Goal: Complete application form

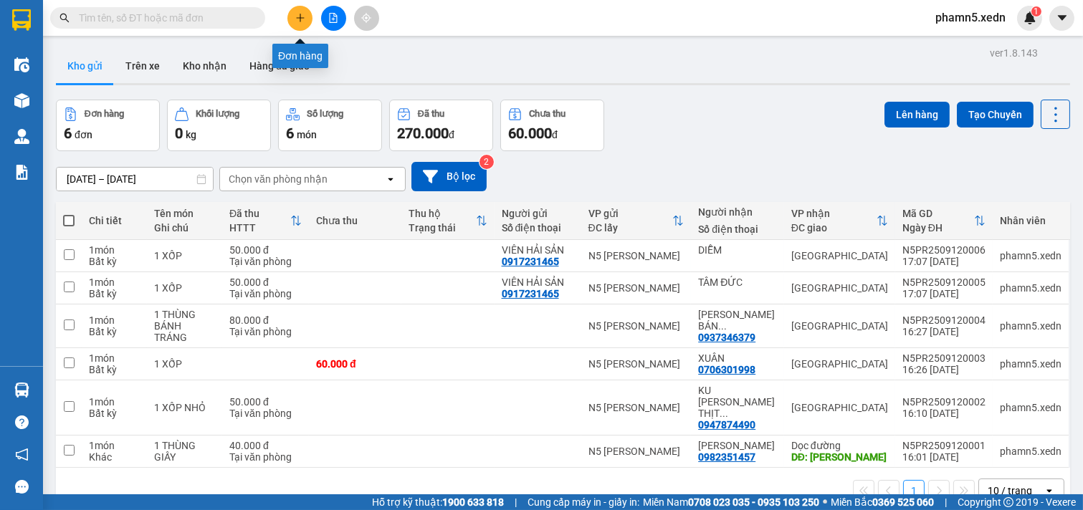
click at [300, 15] on icon "plus" at bounding box center [300, 18] width 1 height 8
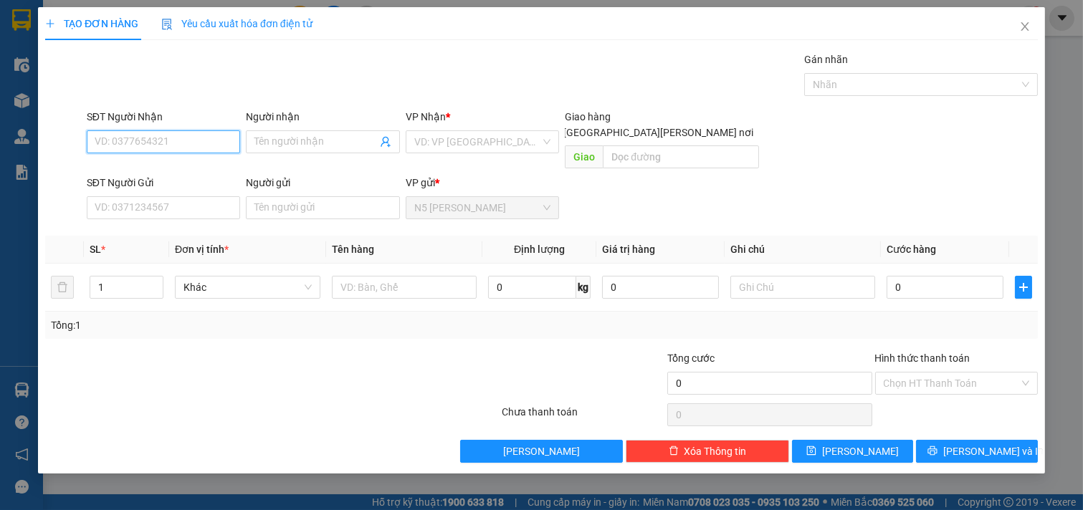
click at [174, 141] on input "SĐT Người Nhận" at bounding box center [164, 141] width 154 height 23
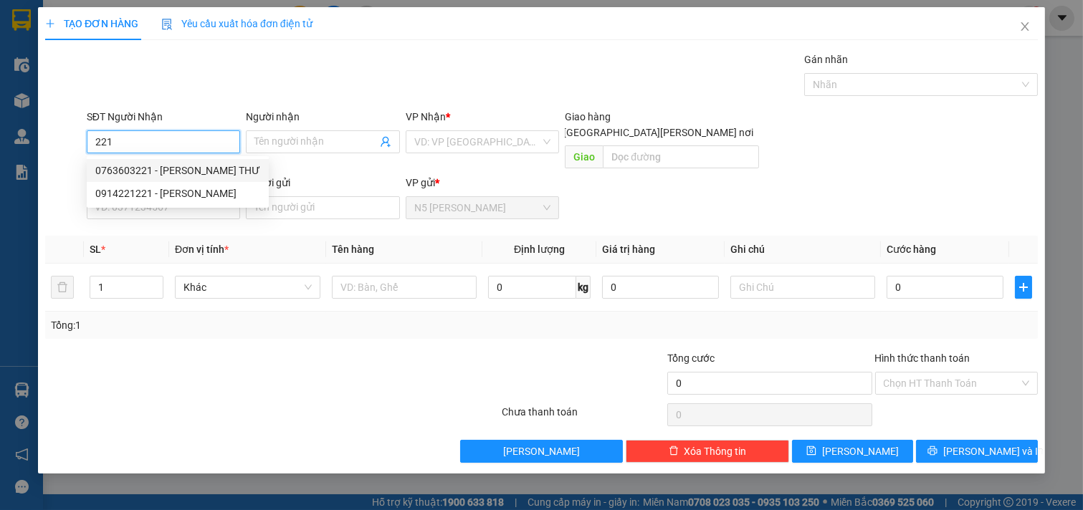
click at [176, 169] on div "0763603221 - [PERSON_NAME] THƯ" at bounding box center [177, 171] width 165 height 16
type input "0763603221"
type input "[PERSON_NAME] THƯ"
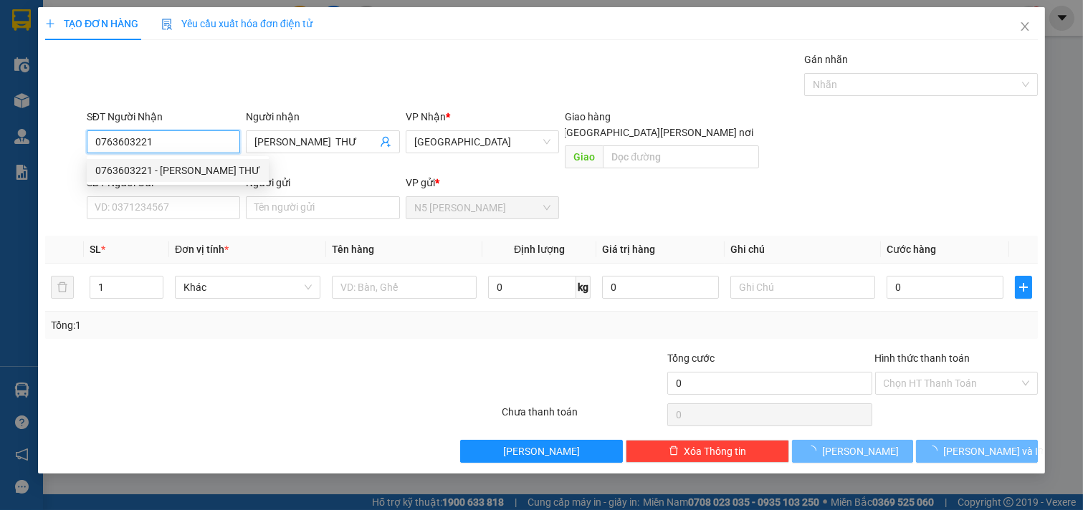
type input "40.000"
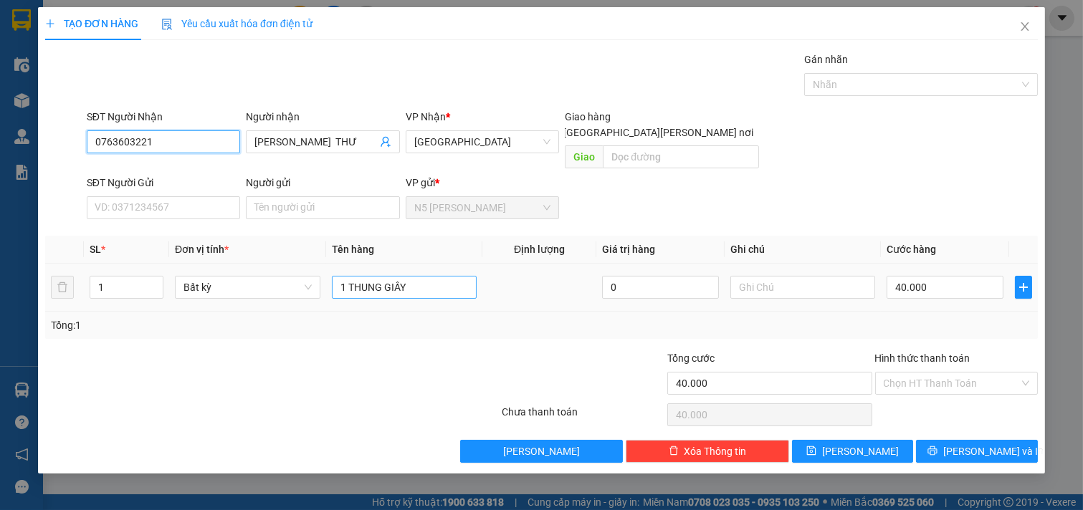
type input "0763603221"
click at [420, 276] on input "1 THUNG GIẤY" at bounding box center [404, 287] width 145 height 23
type input "1 THUNG XỐP"
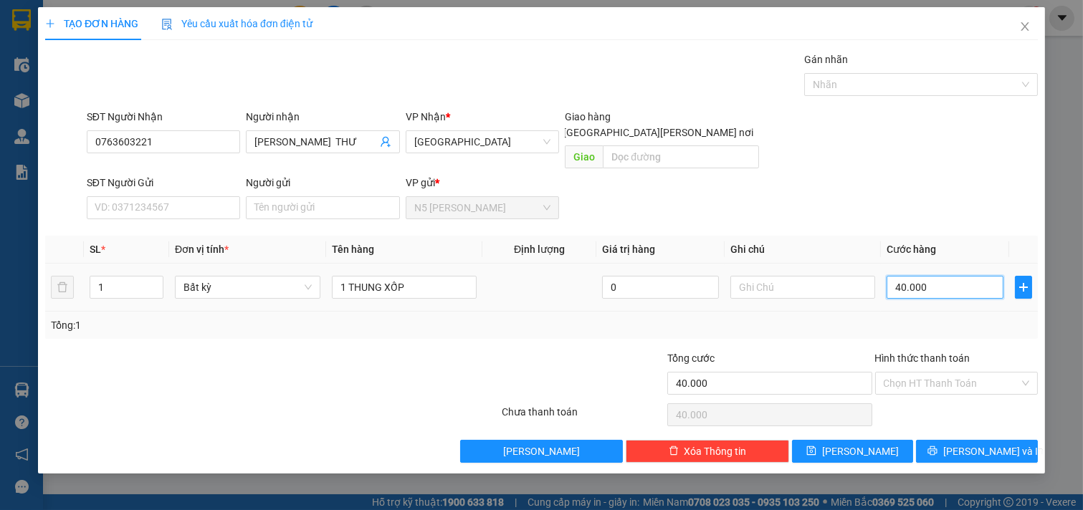
click at [949, 276] on input "40.000" at bounding box center [945, 287] width 117 height 23
type input "5"
type input "50"
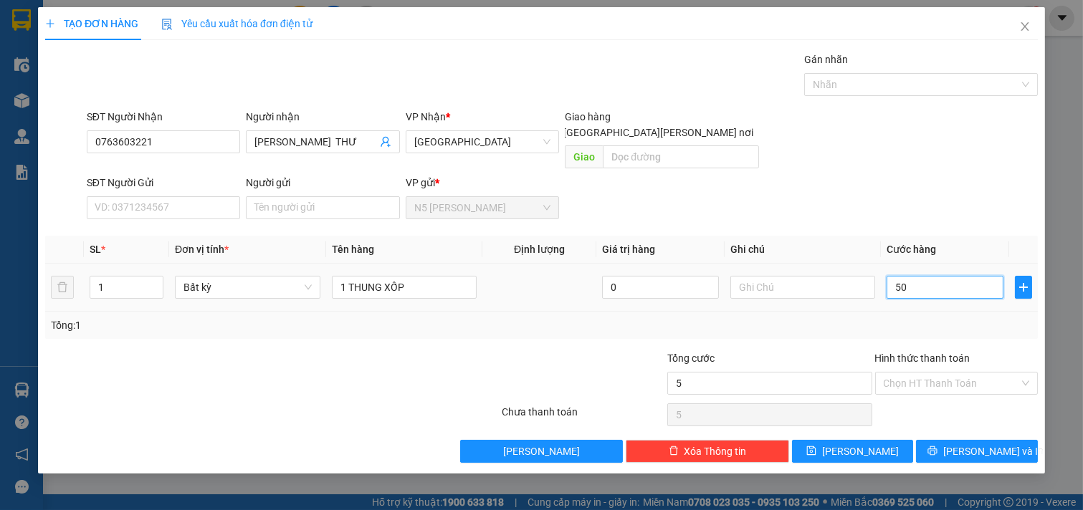
type input "50"
click at [950, 373] on input "Hình thức thanh toán" at bounding box center [952, 384] width 136 height 22
type input "50.000"
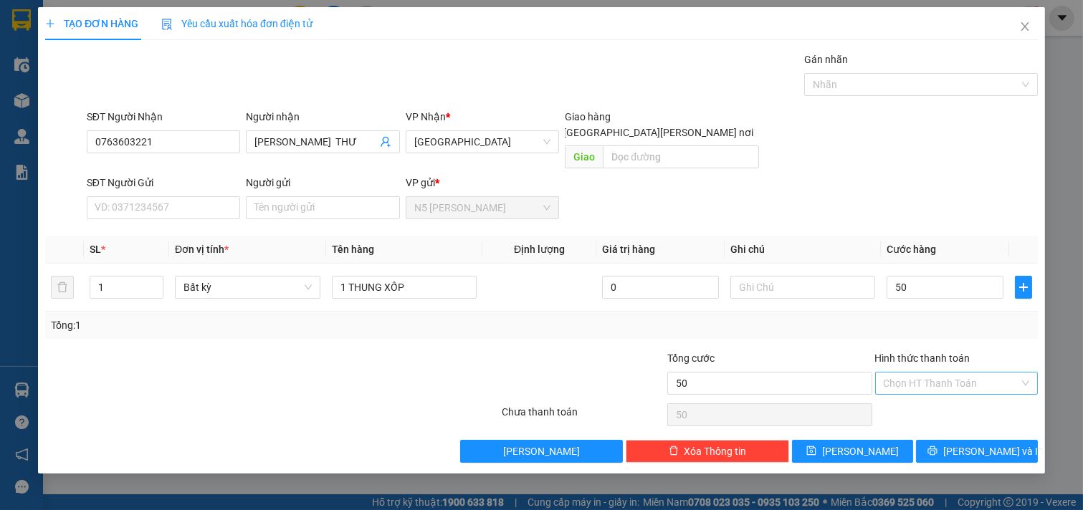
type input "50.000"
click at [946, 395] on div "Tại văn phòng" at bounding box center [957, 396] width 146 height 16
type input "0"
click at [960, 440] on button "[PERSON_NAME] và In" at bounding box center [977, 451] width 122 height 23
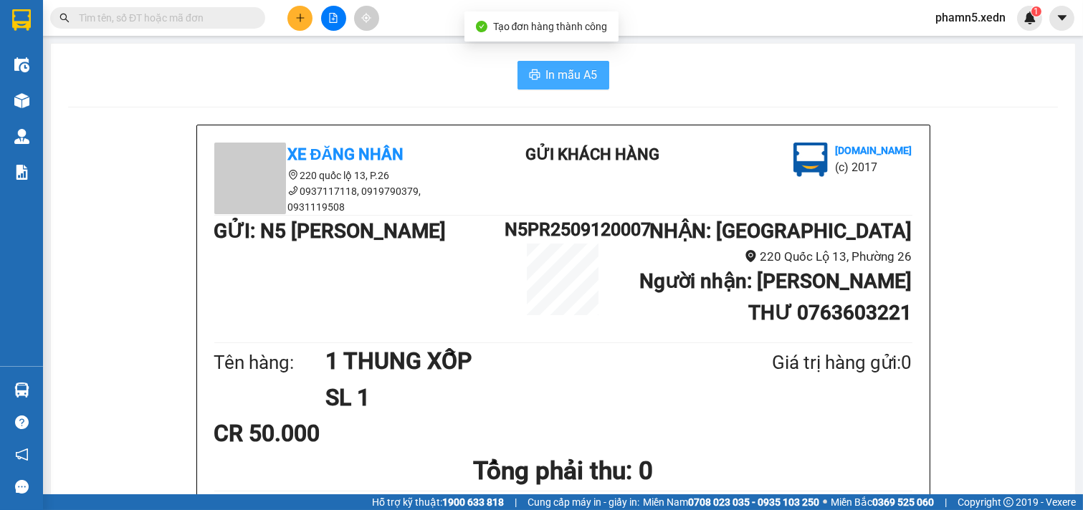
click at [560, 74] on span "In mẫu A5" at bounding box center [572, 75] width 52 height 18
